Goal: Check status: Check status

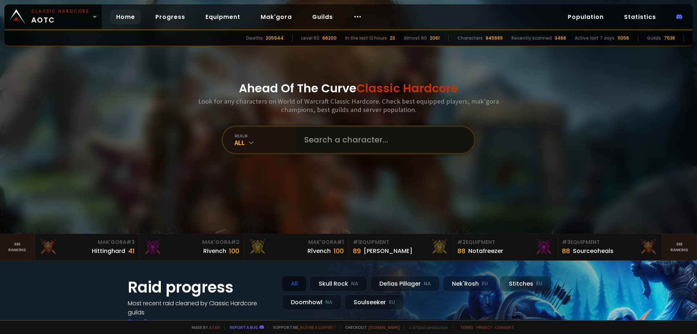
click at [359, 150] on input "text" at bounding box center [382, 140] width 165 height 26
type input "tonkamage"
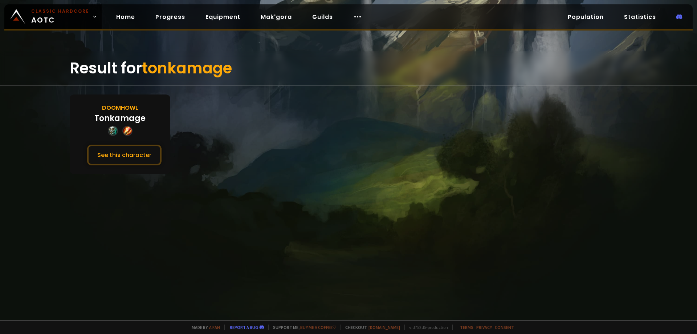
click at [132, 105] on div "Doomhowl" at bounding box center [120, 107] width 36 height 9
click at [125, 118] on div "Tonkamage" at bounding box center [119, 118] width 51 height 12
click at [140, 160] on button "See this character" at bounding box center [124, 154] width 74 height 21
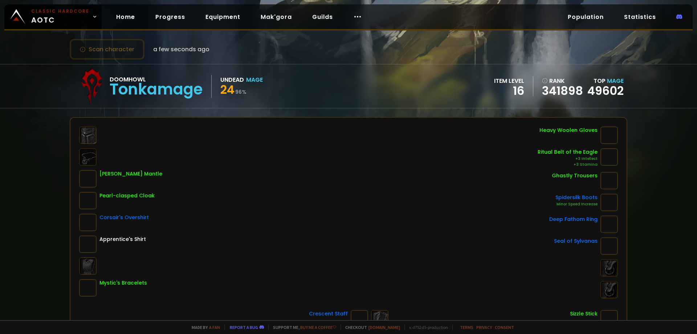
scroll to position [36, 0]
